Goal: Task Accomplishment & Management: Use online tool/utility

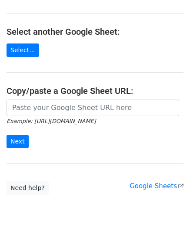
scroll to position [87, 0]
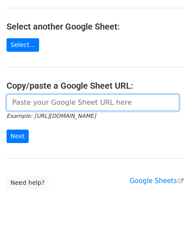
click at [47, 101] on input "url" at bounding box center [93, 102] width 173 height 17
paste input "[URL][DOMAIN_NAME]"
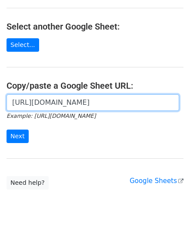
scroll to position [0, 184]
type input "[URL][DOMAIN_NAME]"
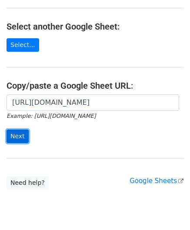
click at [22, 135] on input "Next" at bounding box center [18, 135] width 22 height 13
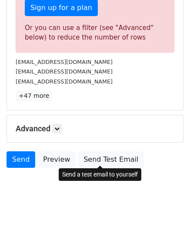
scroll to position [293, 0]
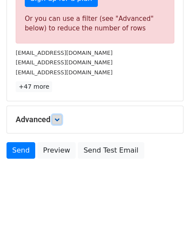
click at [56, 119] on icon at bounding box center [56, 119] width 5 height 5
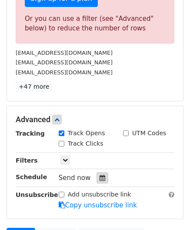
click at [100, 175] on icon at bounding box center [103, 178] width 6 height 6
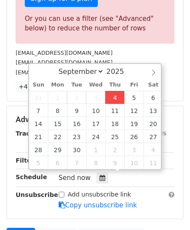
type input "[DATE] 12:00"
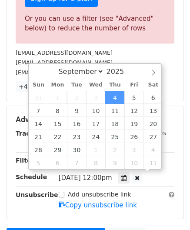
scroll to position [0, 0]
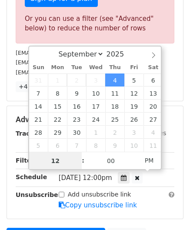
paste input "8"
type input "8"
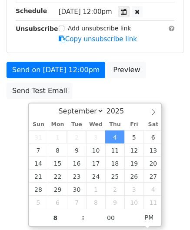
type input "[DATE] 20:00"
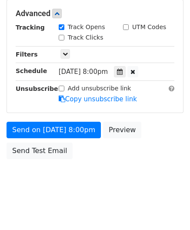
scroll to position [398, 0]
